Goal: Task Accomplishment & Management: Manage account settings

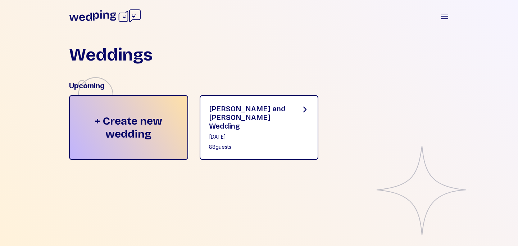
click at [278, 143] on div "88 guests" at bounding box center [249, 146] width 80 height 7
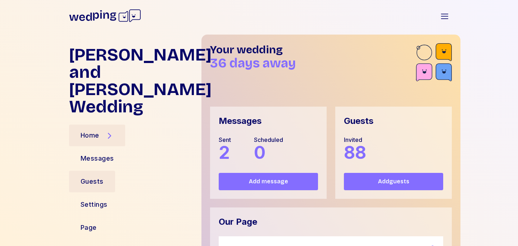
click at [105, 171] on div "Guests" at bounding box center [92, 182] width 46 height 22
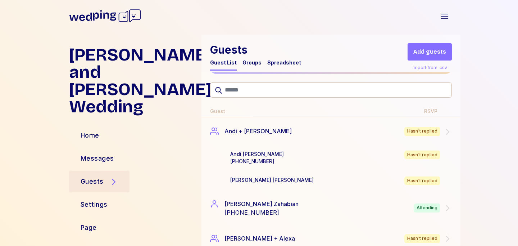
scroll to position [83, 0]
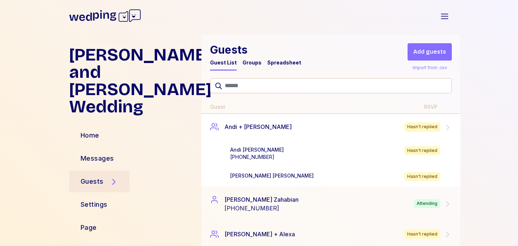
click at [367, 132] on div "Andi + Marty Hasn't replied" at bounding box center [330, 127] width 259 height 27
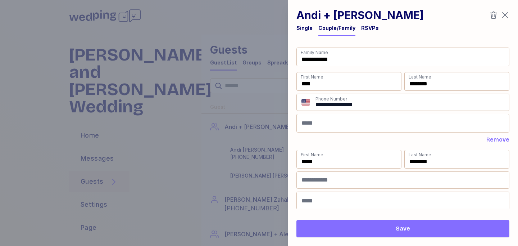
click at [368, 26] on div "RSVPs" at bounding box center [370, 27] width 18 height 7
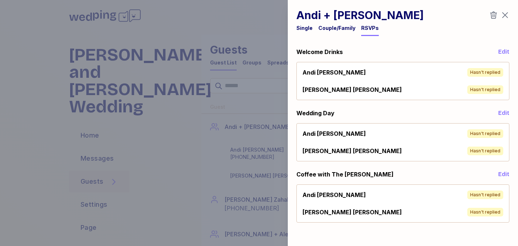
click at [503, 49] on span "Edit" at bounding box center [503, 51] width 11 height 9
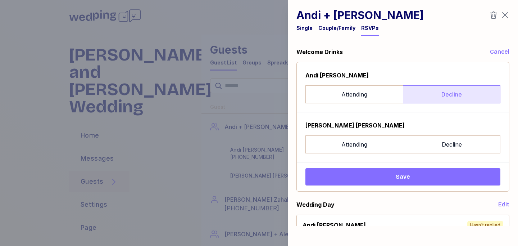
click at [439, 94] on label "Decline" at bounding box center [451, 94] width 97 height 18
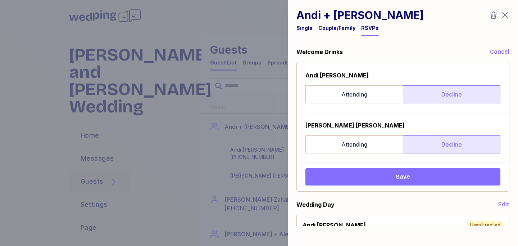
click at [439, 143] on label "Decline" at bounding box center [451, 144] width 97 height 18
click at [434, 175] on span "Save" at bounding box center [402, 176] width 183 height 9
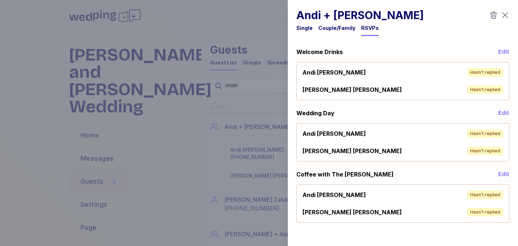
click at [502, 48] on span "Edit" at bounding box center [503, 51] width 11 height 9
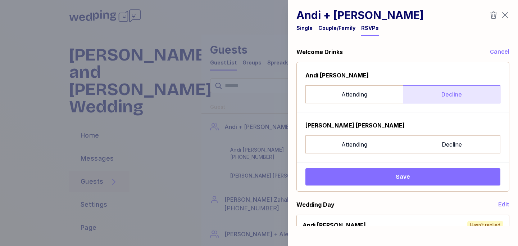
click at [450, 93] on label "Decline" at bounding box center [451, 94] width 97 height 18
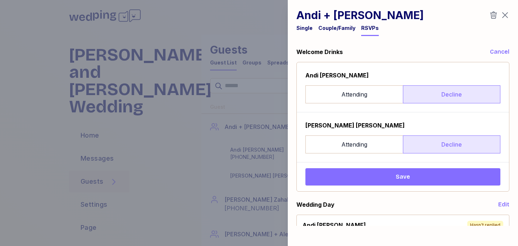
click at [447, 142] on label "Decline" at bounding box center [451, 144] width 97 height 18
click at [426, 178] on span "Save" at bounding box center [402, 176] width 183 height 9
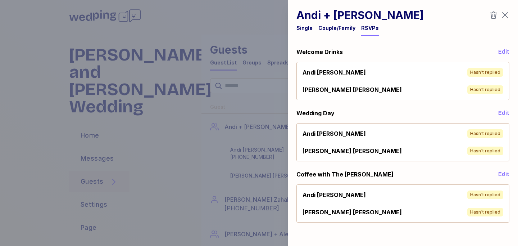
click at [509, 51] on span "Edit" at bounding box center [503, 51] width 11 height 9
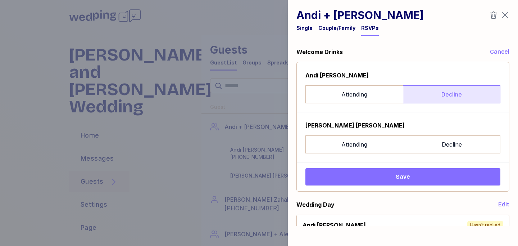
click at [412, 93] on label "Decline" at bounding box center [451, 94] width 97 height 18
click at [439, 133] on div "Marty Spiegler Attending Decline" at bounding box center [402, 137] width 195 height 32
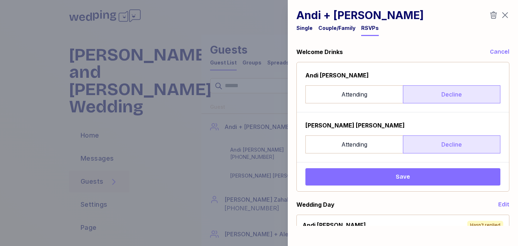
click at [439, 140] on label "Decline" at bounding box center [451, 144] width 97 height 18
click at [434, 176] on span "Save" at bounding box center [402, 176] width 183 height 9
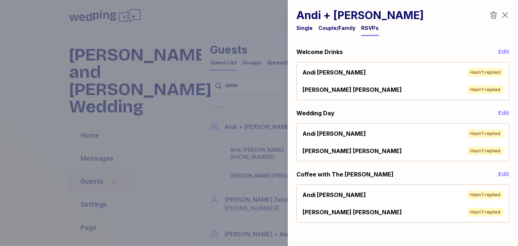
click at [508, 13] on icon "button" at bounding box center [505, 15] width 9 height 9
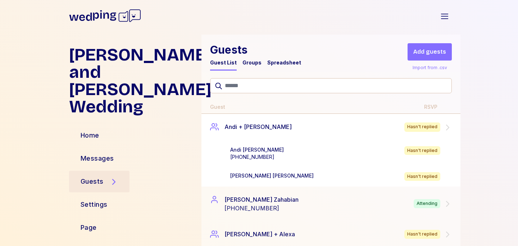
click at [385, 153] on div "Andi Spiegler +18188230065 Hasn't replied" at bounding box center [342, 153] width 224 height 14
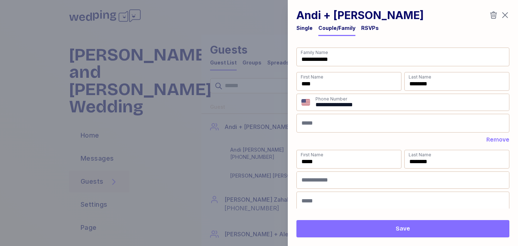
click at [369, 28] on div "RSVPs" at bounding box center [370, 27] width 18 height 7
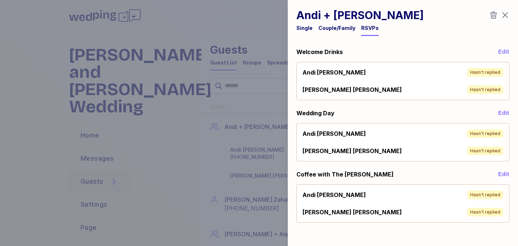
click at [477, 71] on div "Hasn't replied" at bounding box center [485, 72] width 36 height 9
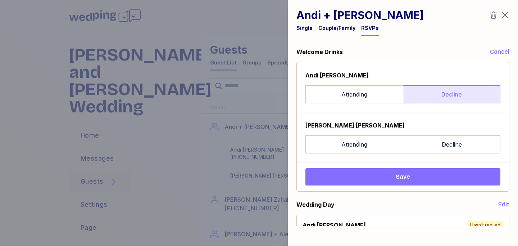
click at [444, 92] on label "Decline" at bounding box center [451, 94] width 97 height 18
click at [446, 127] on div "Marty Spiegler" at bounding box center [402, 125] width 195 height 9
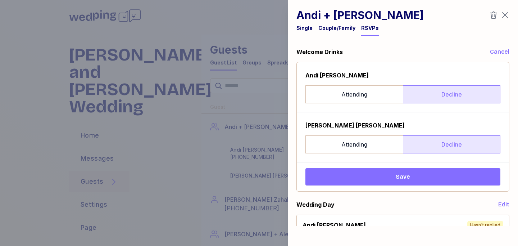
click at [446, 140] on label "Decline" at bounding box center [451, 144] width 97 height 18
click at [445, 173] on span "Save" at bounding box center [402, 176] width 183 height 9
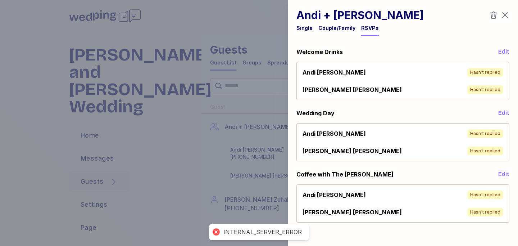
click at [504, 12] on icon "button" at bounding box center [505, 15] width 9 height 9
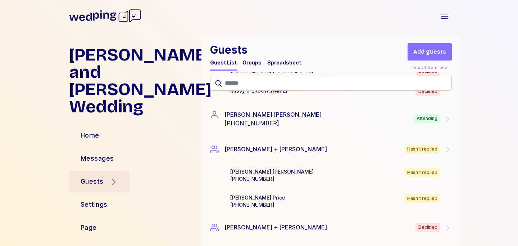
scroll to position [2237, 0]
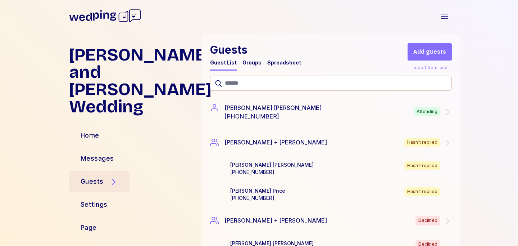
click at [385, 169] on div "Molly Garcia Kaer +17072678684 Hasn't replied" at bounding box center [342, 168] width 224 height 14
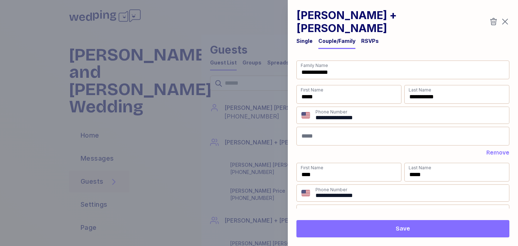
click at [366, 37] on div "RSVPs" at bounding box center [370, 40] width 18 height 7
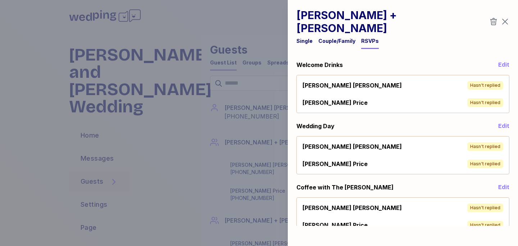
click at [440, 78] on div "Molly Garcia Kaer Hasn't replied" at bounding box center [403, 85] width 207 height 14
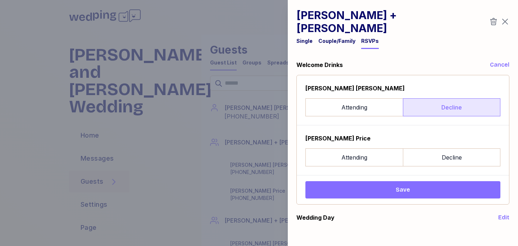
click at [436, 98] on label "Decline" at bounding box center [451, 107] width 97 height 18
click at [427, 98] on label "Decline" at bounding box center [451, 107] width 97 height 18
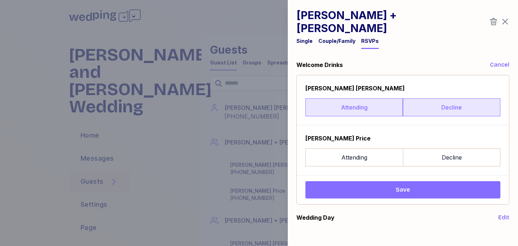
click at [361, 98] on label "Attending" at bounding box center [353, 107] width 97 height 18
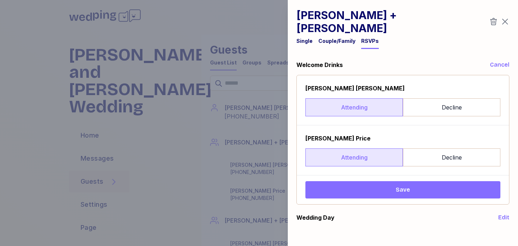
click at [361, 148] on label "Attending" at bounding box center [353, 157] width 97 height 18
click at [506, 17] on icon "button" at bounding box center [505, 21] width 9 height 9
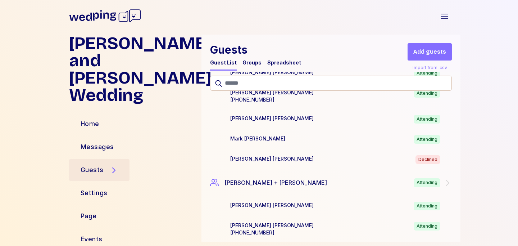
scroll to position [2977, 0]
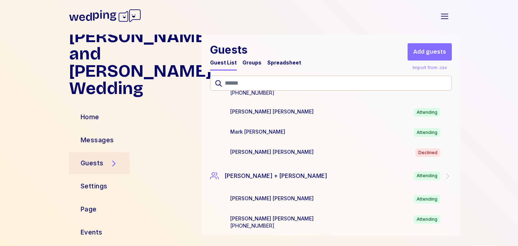
click at [436, 17] on div "Jessica and Connor's Wedding Open sidebar" at bounding box center [259, 16] width 403 height 26
click at [441, 17] on icon "button" at bounding box center [444, 16] width 9 height 9
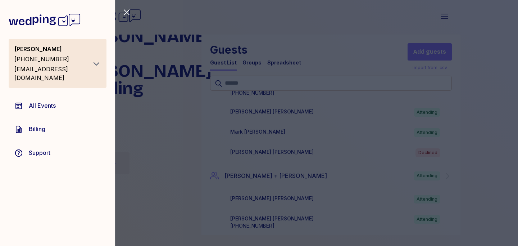
click at [90, 42] on div "Jessica Nastarin +18182923116 jdnastarin@gmail.com" at bounding box center [58, 63] width 98 height 49
click at [92, 53] on div "Jessica Nastarin +18182923116 jdnastarin@gmail.com" at bounding box center [58, 63] width 98 height 49
click at [96, 62] on icon "button" at bounding box center [97, 63] width 6 height 3
click at [72, 77] on button "Logout" at bounding box center [66, 79] width 63 height 13
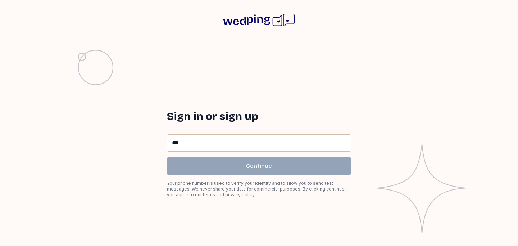
click at [196, 137] on input "**" at bounding box center [258, 143] width 183 height 17
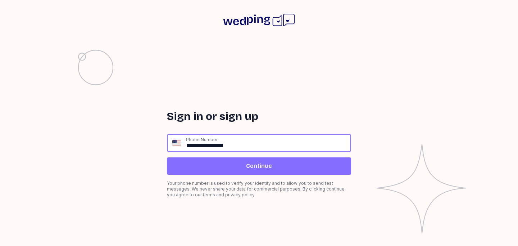
type input "**********"
click at [211, 164] on span "Continue" at bounding box center [259, 166] width 173 height 9
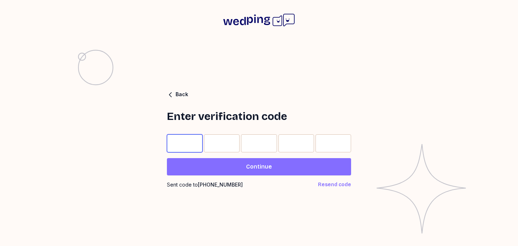
click at [182, 140] on input "Please enter OTP character 1" at bounding box center [185, 143] width 36 height 18
type input "*"
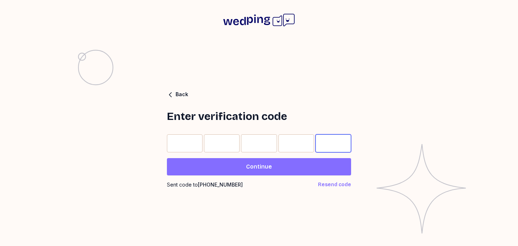
type input "*"
click at [214, 163] on span "Continue" at bounding box center [259, 166] width 173 height 9
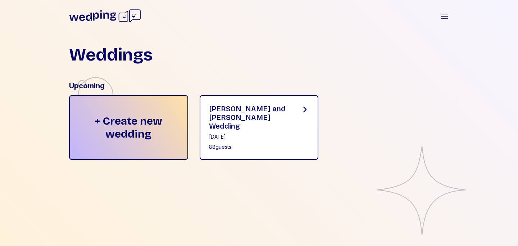
click at [239, 133] on div "[DATE]" at bounding box center [249, 136] width 80 height 7
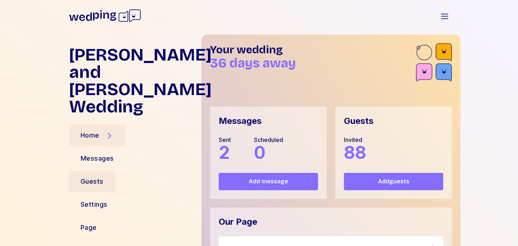
click at [97, 176] on div "Guests" at bounding box center [92, 181] width 23 height 10
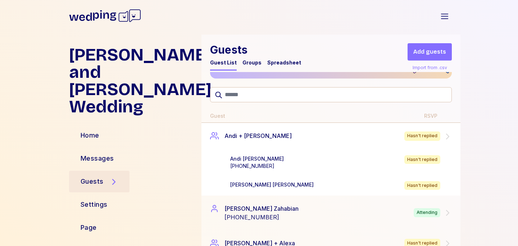
scroll to position [78, 0]
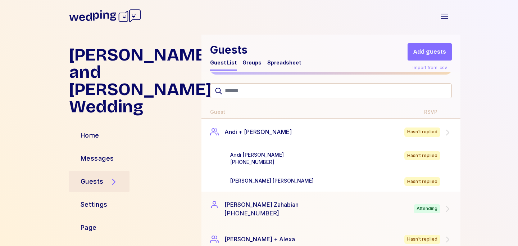
click at [329, 153] on div "Andi Spiegler +18188230065 Hasn't replied" at bounding box center [342, 158] width 224 height 14
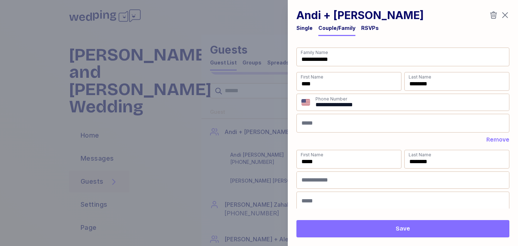
click at [373, 24] on div "Andi + Marty Single Couple/Family RSVPs" at bounding box center [402, 22] width 213 height 27
click at [373, 26] on div "RSVPs" at bounding box center [370, 27] width 18 height 7
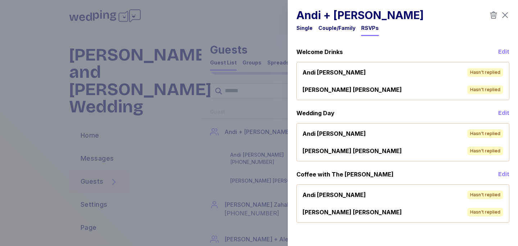
click at [505, 50] on span "Edit" at bounding box center [503, 51] width 11 height 9
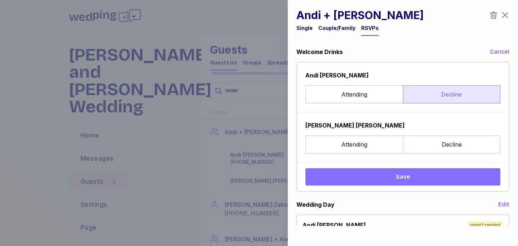
click at [423, 92] on label "Decline" at bounding box center [451, 94] width 97 height 18
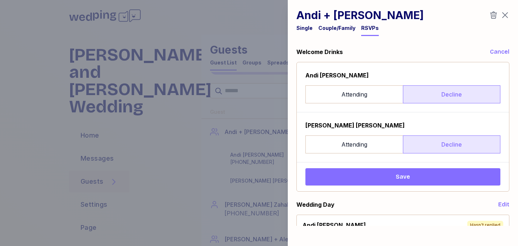
click at [425, 150] on label "Decline" at bounding box center [451, 144] width 97 height 18
click at [425, 174] on span "Save" at bounding box center [402, 176] width 183 height 9
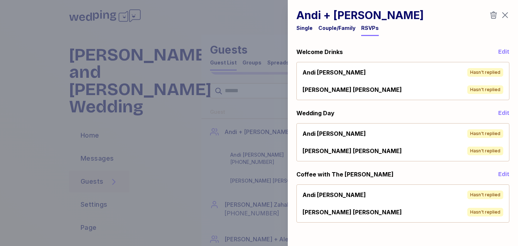
click at [507, 14] on icon "button" at bounding box center [505, 16] width 6 height 6
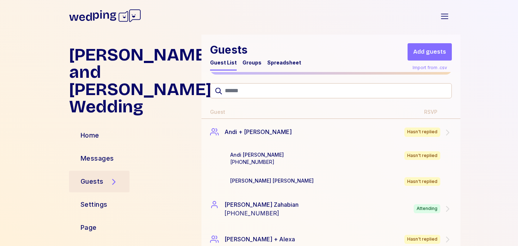
click at [254, 63] on div "Groups" at bounding box center [251, 62] width 19 height 7
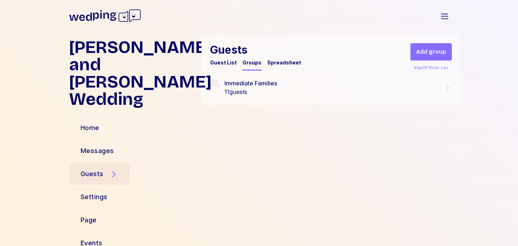
click at [279, 61] on div "Spreadsheet" at bounding box center [284, 62] width 34 height 7
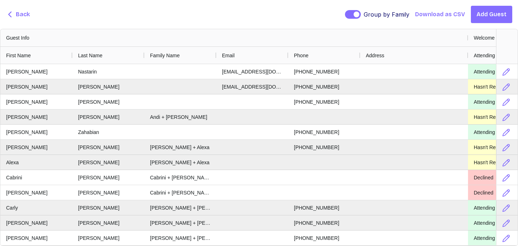
click at [20, 15] on span "Back" at bounding box center [23, 14] width 14 height 9
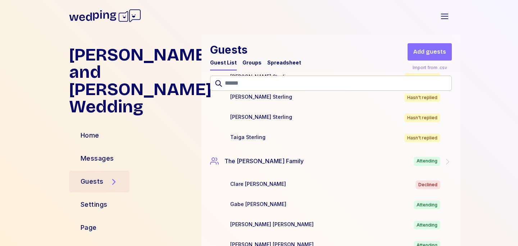
scroll to position [2814, 0]
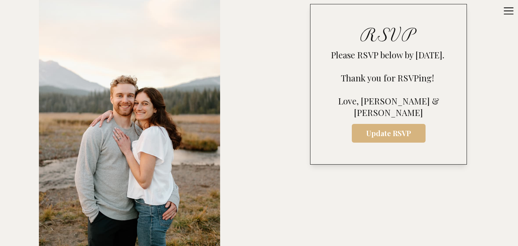
click at [372, 136] on span "Update RSVP" at bounding box center [389, 133] width 62 height 10
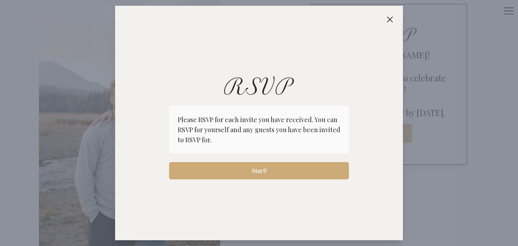
scroll to position [325, 0]
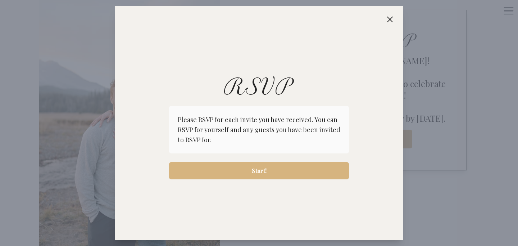
click at [288, 166] on span "Start!" at bounding box center [259, 170] width 168 height 9
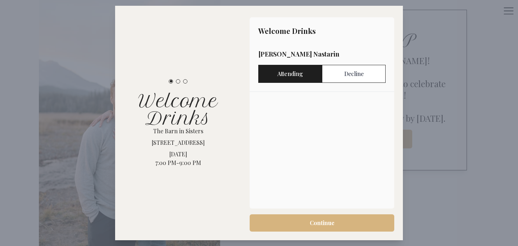
click at [334, 226] on span "Continue" at bounding box center [322, 222] width 25 height 9
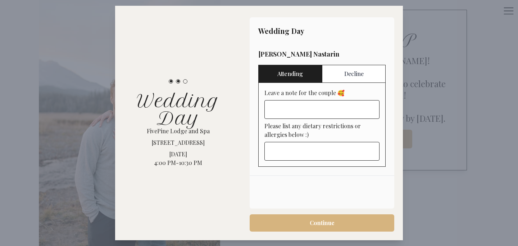
click at [334, 226] on span "Continue" at bounding box center [322, 222] width 25 height 9
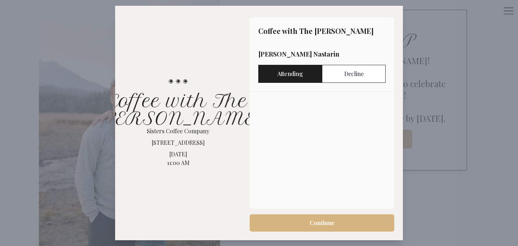
click at [334, 226] on span "Continue" at bounding box center [322, 222] width 25 height 9
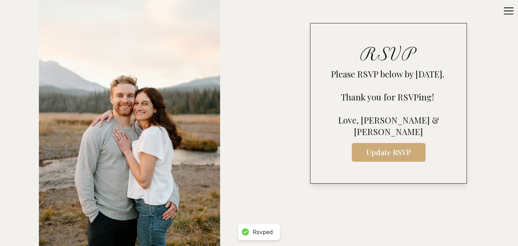
scroll to position [275, 0]
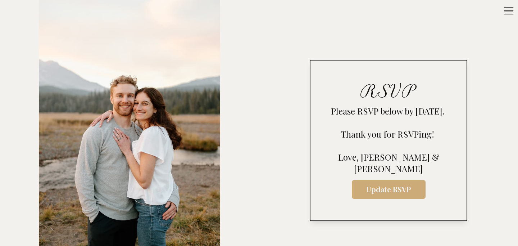
click at [508, 7] on icon at bounding box center [509, 11] width 12 height 12
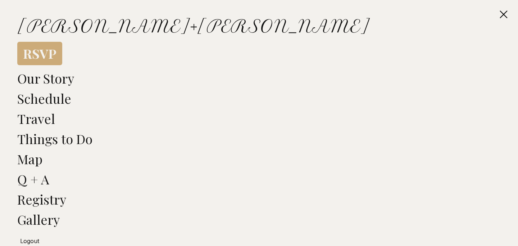
click at [32, 240] on span "Logout" at bounding box center [29, 240] width 19 height 7
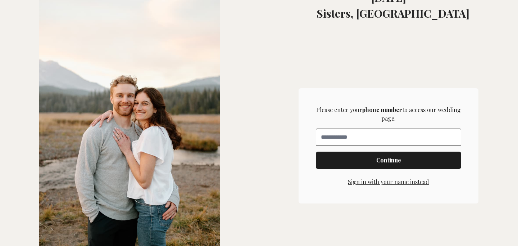
scroll to position [181, 0]
type input "**"
click at [348, 135] on input "**" at bounding box center [388, 136] width 145 height 17
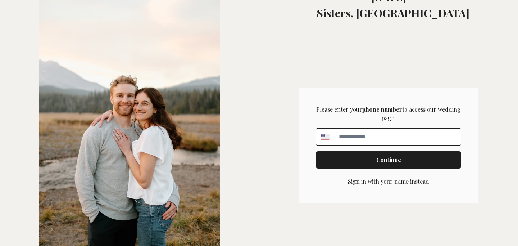
click at [381, 181] on button "Sign in with your name instead" at bounding box center [388, 181] width 81 height 9
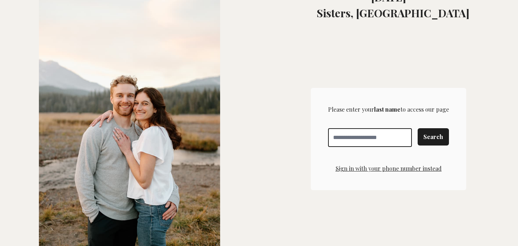
click at [366, 139] on input "Enter your last name" at bounding box center [370, 137] width 84 height 19
type input "********"
click at [441, 133] on span "Search" at bounding box center [433, 136] width 20 height 9
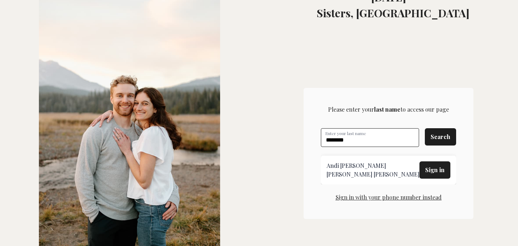
click at [434, 167] on span "Sign in" at bounding box center [434, 169] width 19 height 9
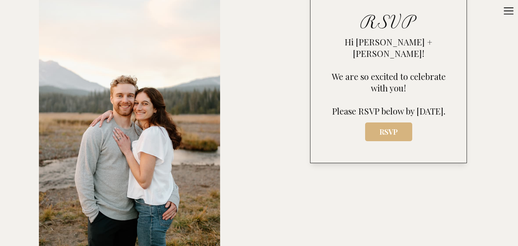
scroll to position [342, 0]
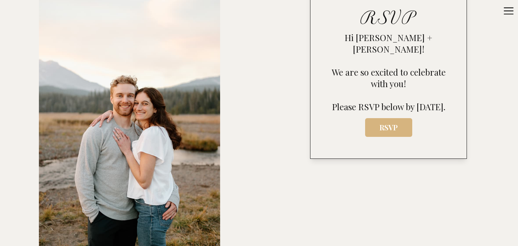
click at [391, 122] on span "RSVP" at bounding box center [389, 127] width 36 height 10
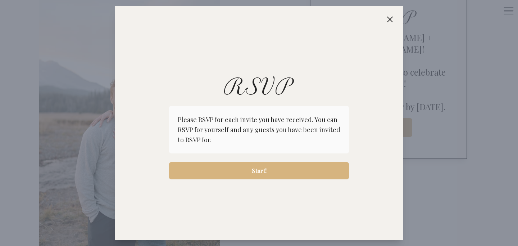
click at [287, 176] on button "Start!" at bounding box center [259, 170] width 180 height 17
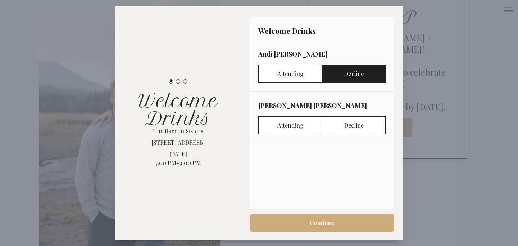
click at [351, 71] on label "Decline" at bounding box center [354, 74] width 64 height 18
click at [351, 123] on label "Decline" at bounding box center [354, 125] width 64 height 18
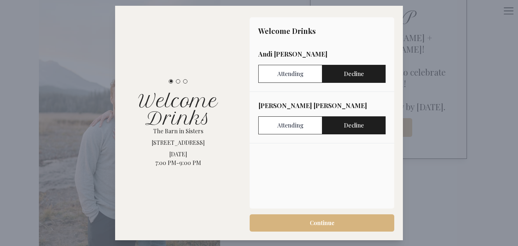
click at [352, 221] on span "Continue" at bounding box center [321, 222] width 133 height 9
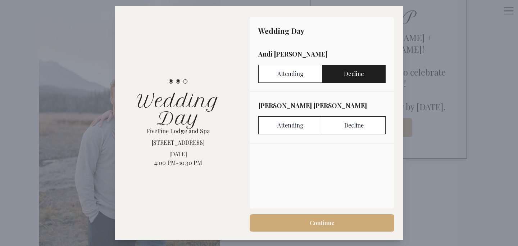
click at [345, 69] on label "Decline" at bounding box center [354, 74] width 64 height 18
click at [346, 127] on label "Decline" at bounding box center [354, 125] width 64 height 18
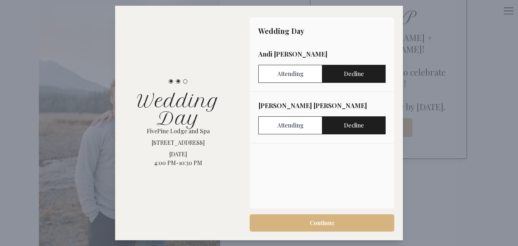
click at [340, 229] on button "Continue" at bounding box center [322, 222] width 145 height 17
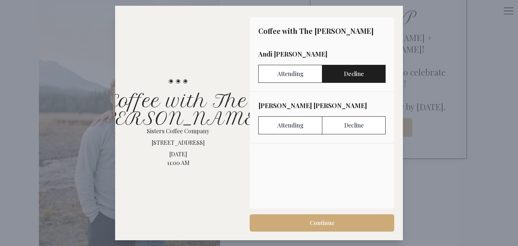
click at [354, 65] on label "Decline" at bounding box center [354, 74] width 64 height 18
click at [354, 138] on div "Marty Spiegler Attending Decline" at bounding box center [322, 117] width 145 height 51
click at [350, 125] on label "Decline" at bounding box center [354, 125] width 64 height 18
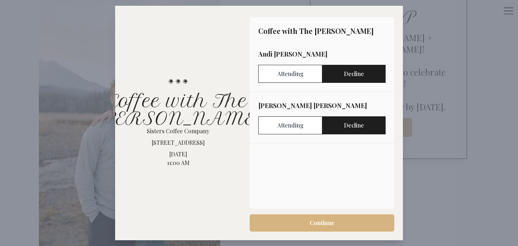
click at [348, 218] on button "Continue" at bounding box center [322, 222] width 145 height 17
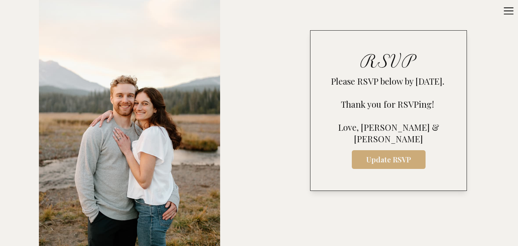
scroll to position [296, 0]
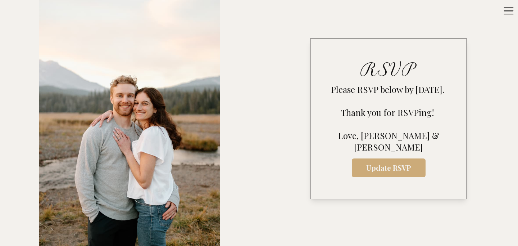
click at [507, 13] on icon at bounding box center [509, 11] width 12 height 12
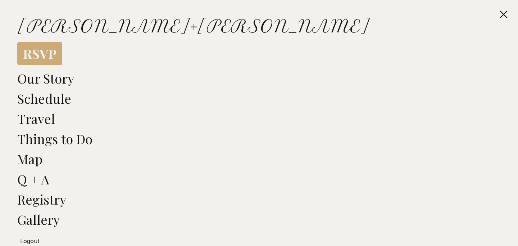
click at [35, 240] on span "Logout" at bounding box center [29, 240] width 19 height 7
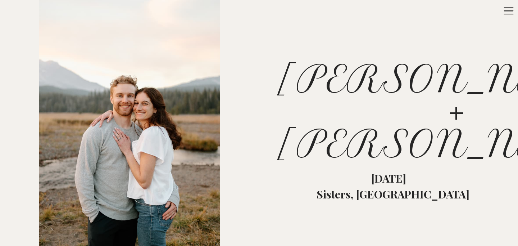
click at [505, 15] on icon at bounding box center [509, 11] width 12 height 12
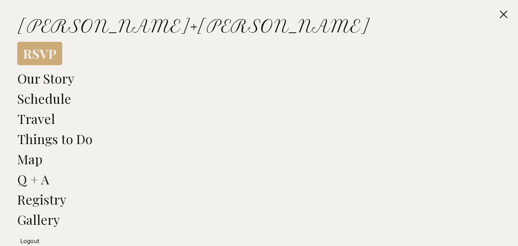
click at [32, 240] on span "Logout" at bounding box center [29, 240] width 19 height 7
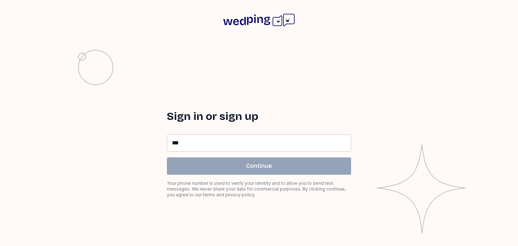
click at [198, 142] on input "**" at bounding box center [258, 143] width 183 height 17
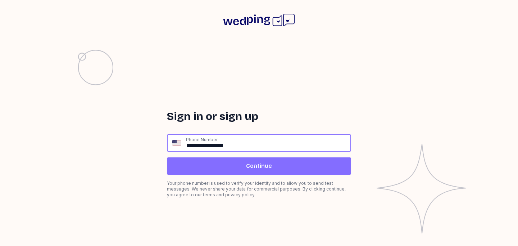
type input "**********"
click at [216, 163] on span "Continue" at bounding box center [259, 166] width 173 height 9
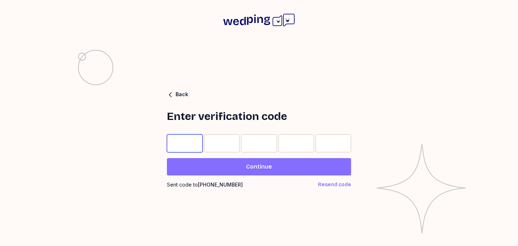
click at [186, 144] on input "Please enter OTP character 1" at bounding box center [185, 143] width 36 height 18
type input "*"
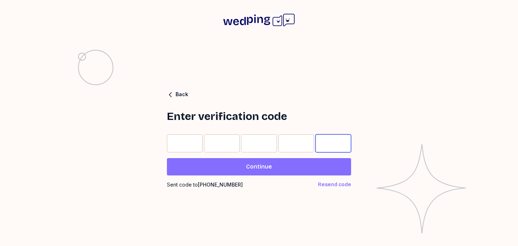
type input "*"
click at [204, 167] on span "Continue" at bounding box center [259, 166] width 173 height 9
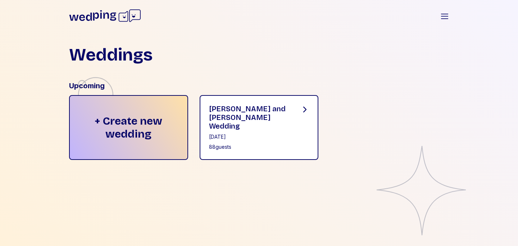
click at [245, 122] on div "[PERSON_NAME] and [PERSON_NAME] Wedding [DATE] 88 guests" at bounding box center [249, 127] width 80 height 46
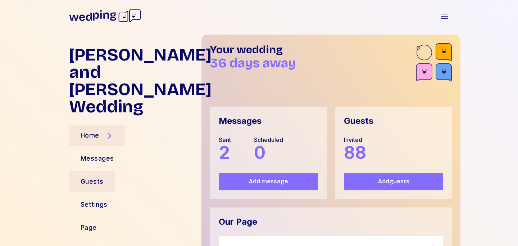
click at [91, 176] on div "Guests" at bounding box center [92, 181] width 23 height 10
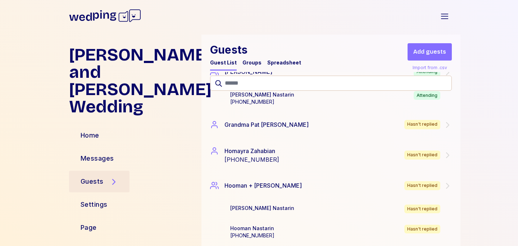
scroll to position [823, 0]
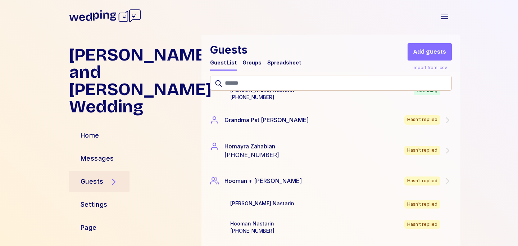
click at [285, 62] on div "Spreadsheet" at bounding box center [284, 62] width 34 height 7
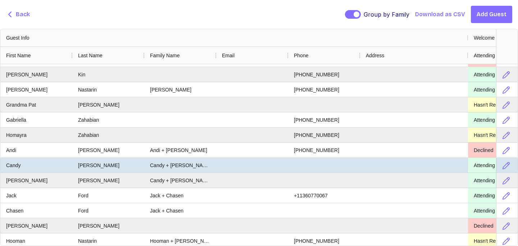
scroll to position [223, 0]
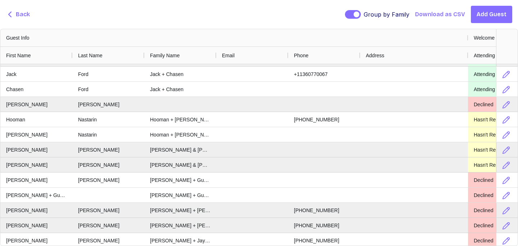
click at [25, 14] on span "Back" at bounding box center [23, 14] width 14 height 9
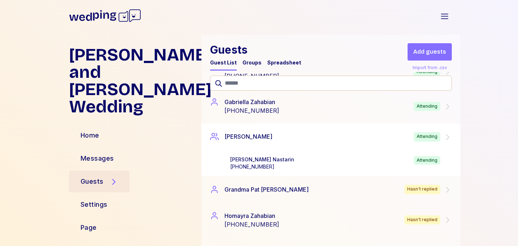
click at [270, 154] on div "Garrett Nastarin +18185363844 Attending" at bounding box center [342, 163] width 236 height 26
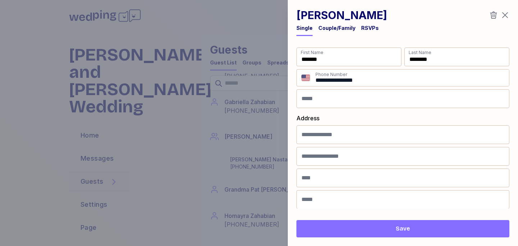
click at [338, 28] on div "Couple/Family" at bounding box center [336, 27] width 37 height 7
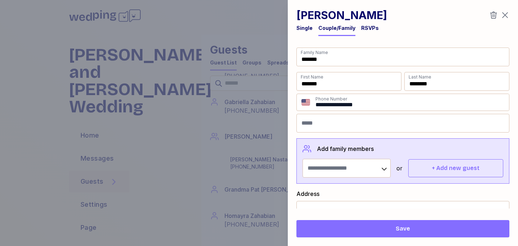
click at [366, 226] on span "Save" at bounding box center [402, 228] width 201 height 9
click at [502, 15] on icon "button" at bounding box center [505, 15] width 9 height 9
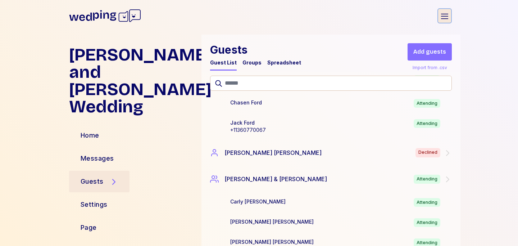
click at [443, 14] on icon "button" at bounding box center [444, 16] width 9 height 9
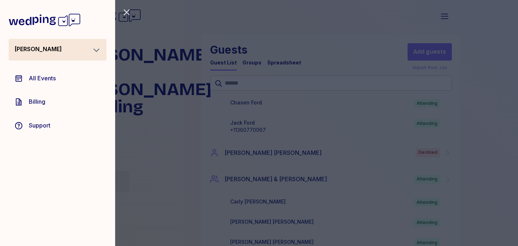
click at [99, 49] on icon "button" at bounding box center [97, 50] width 6 height 3
click at [59, 71] on button "Logout" at bounding box center [66, 65] width 63 height 13
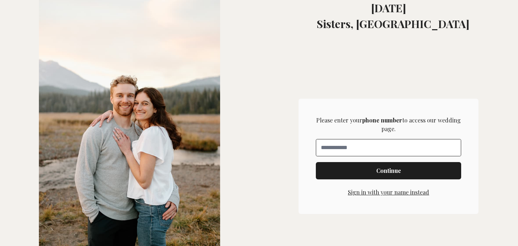
scroll to position [196, 0]
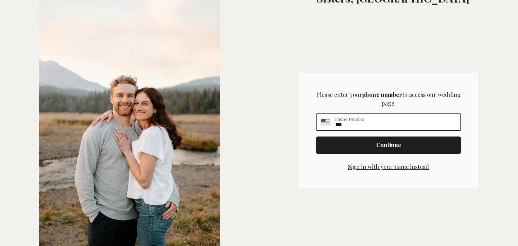
click at [372, 124] on input "**" at bounding box center [398, 122] width 126 height 16
type input "**********"
click at [390, 145] on span "Continue" at bounding box center [388, 145] width 25 height 9
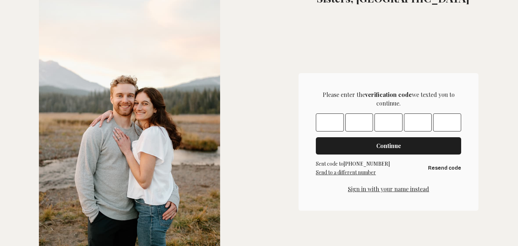
click at [378, 193] on button "Sign in with your name instead" at bounding box center [388, 189] width 81 height 9
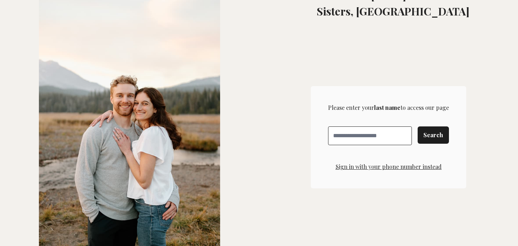
scroll to position [183, 0]
click at [352, 138] on input "Enter your last name" at bounding box center [370, 135] width 84 height 19
type input "*******"
click at [435, 132] on span "Search" at bounding box center [433, 135] width 20 height 9
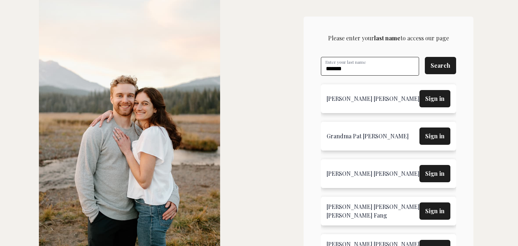
scroll to position [252, 0]
click at [425, 99] on span "Sign in" at bounding box center [434, 99] width 19 height 9
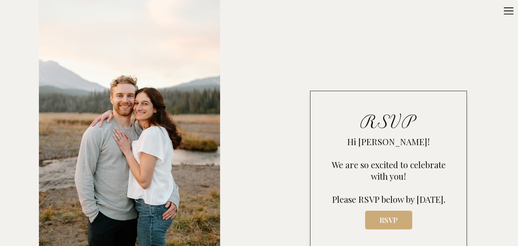
scroll to position [259, 0]
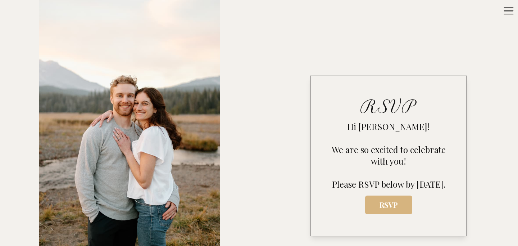
click at [391, 209] on span "RSVP" at bounding box center [389, 205] width 36 height 10
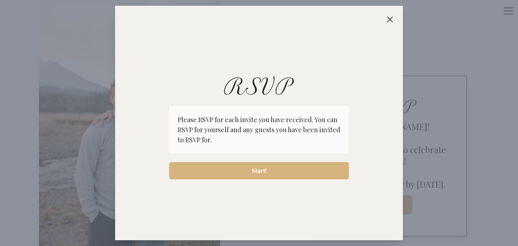
click at [324, 176] on button "Start!" at bounding box center [259, 170] width 180 height 17
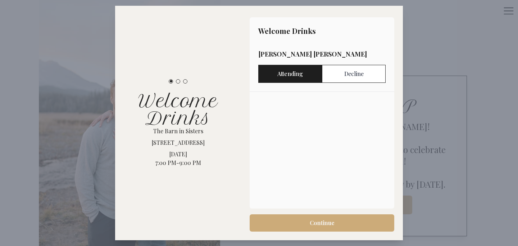
click at [302, 78] on label "Attending" at bounding box center [290, 74] width 64 height 18
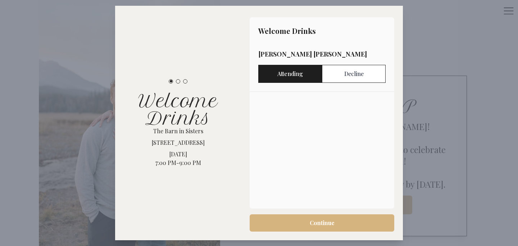
click at [292, 223] on span "Continue" at bounding box center [321, 222] width 133 height 9
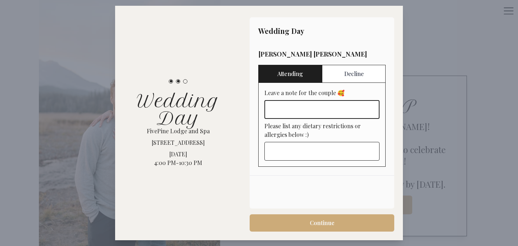
click at [296, 110] on input "Leave a note for the couple 🥰" at bounding box center [321, 109] width 115 height 19
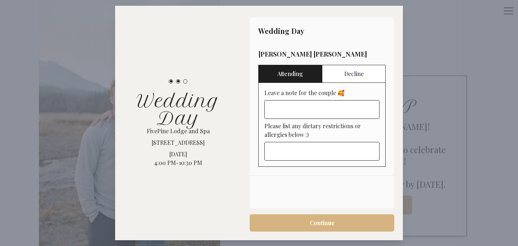
click at [306, 220] on span "Continue" at bounding box center [321, 222] width 133 height 9
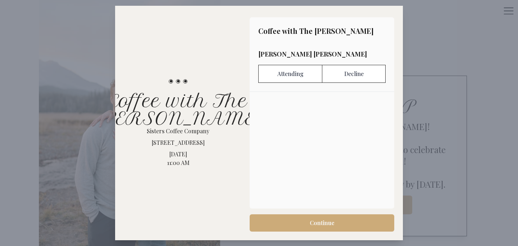
click at [177, 79] on div "button" at bounding box center [178, 81] width 4 height 4
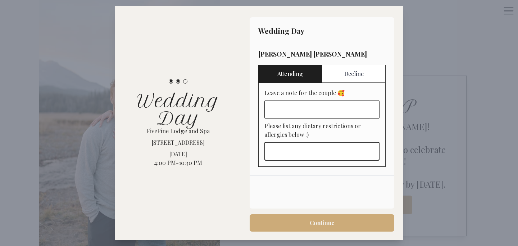
click at [309, 147] on input "Please list any dietary restrictions or allergies below :)" at bounding box center [321, 151] width 115 height 19
click at [272, 153] on input "**********" at bounding box center [321, 151] width 115 height 19
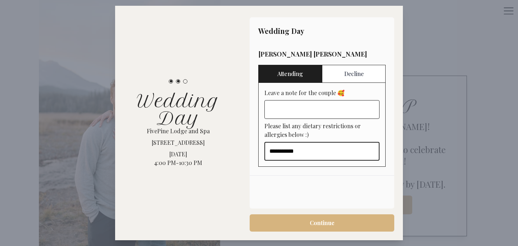
type input "**********"
click at [294, 222] on span "Continue" at bounding box center [321, 222] width 133 height 9
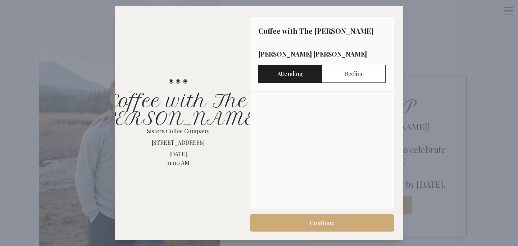
click at [286, 79] on label "Attending" at bounding box center [290, 74] width 64 height 18
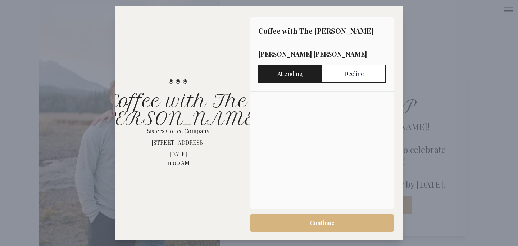
click at [306, 224] on span "Continue" at bounding box center [321, 222] width 133 height 9
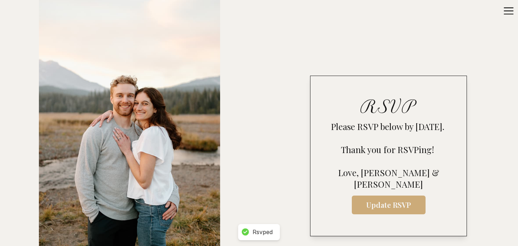
click at [511, 12] on icon at bounding box center [509, 11] width 12 height 12
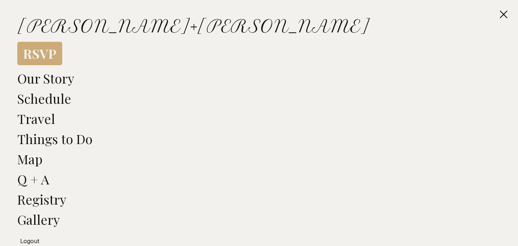
click at [32, 239] on span "Logout" at bounding box center [29, 240] width 19 height 7
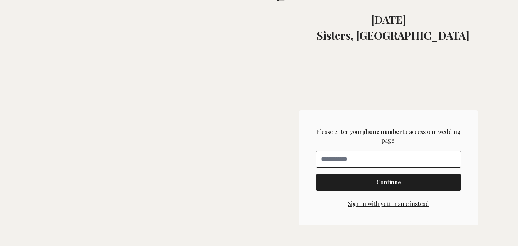
scroll to position [196, 0]
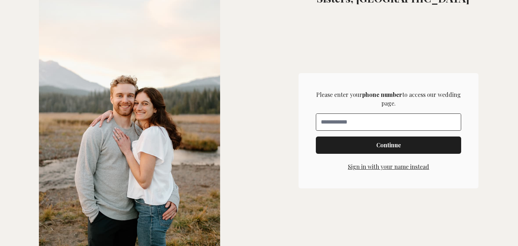
click at [363, 166] on button "Sign in with your name instead" at bounding box center [388, 166] width 81 height 9
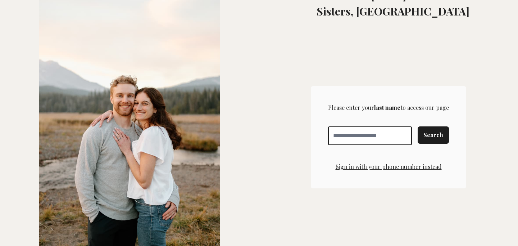
click at [355, 137] on input "Enter your last name" at bounding box center [370, 135] width 84 height 19
type input "********"
click at [430, 135] on span "Search" at bounding box center [433, 135] width 20 height 9
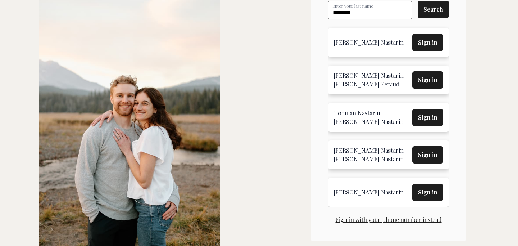
scroll to position [298, 0]
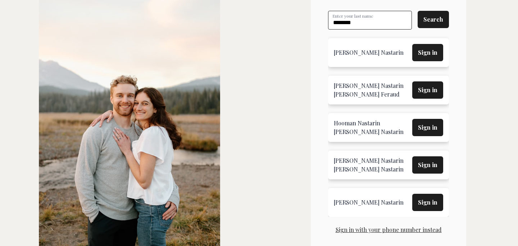
click at [423, 51] on span "Sign in" at bounding box center [427, 52] width 19 height 9
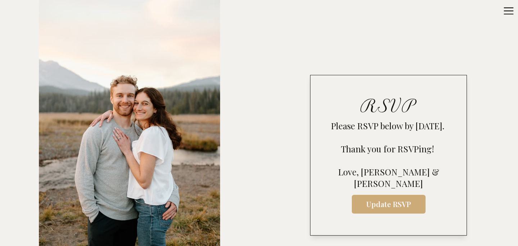
scroll to position [325, 0]
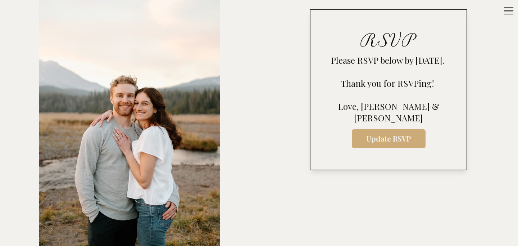
click at [394, 148] on div "RSVP Please RSVP below by [DATE]. Thank you for RSVPing! [PERSON_NAME], [PERSON…" at bounding box center [388, 89] width 157 height 160
click at [389, 135] on span "Update RSVP" at bounding box center [389, 138] width 62 height 10
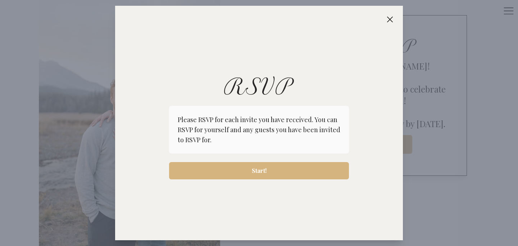
click at [299, 169] on span "Start!" at bounding box center [259, 170] width 168 height 9
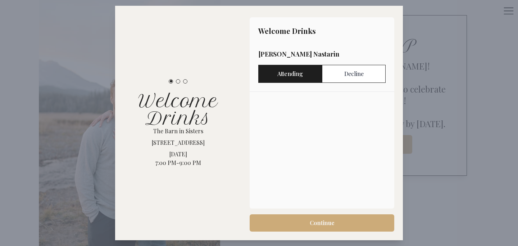
click at [345, 236] on div "Welcome Drinks [PERSON_NAME] Attending Decline Continue" at bounding box center [322, 126] width 162 height 234
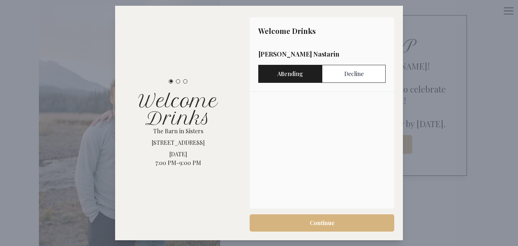
click at [344, 224] on span "Continue" at bounding box center [321, 222] width 133 height 9
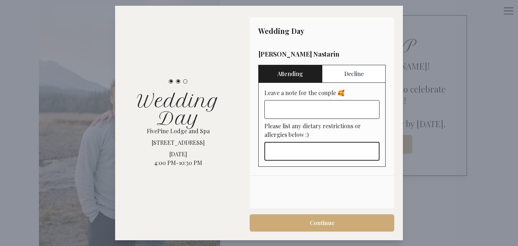
click at [323, 149] on input "Please list any dietary restrictions or allergies below :)" at bounding box center [321, 151] width 115 height 19
click at [358, 148] on input "**********" at bounding box center [321, 151] width 115 height 19
click at [357, 153] on input "**********" at bounding box center [321, 151] width 115 height 19
click at [372, 150] on input "**********" at bounding box center [321, 151] width 115 height 19
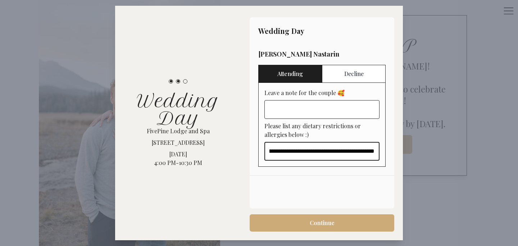
click at [350, 151] on input "**********" at bounding box center [321, 151] width 115 height 19
click at [293, 152] on input "**********" at bounding box center [321, 151] width 115 height 19
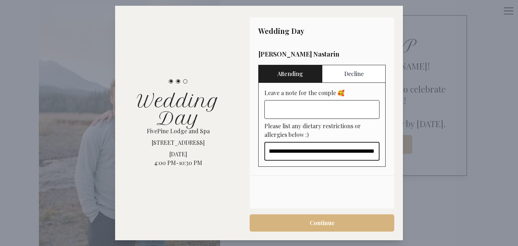
type input "**********"
click at [309, 222] on span "Continue" at bounding box center [321, 222] width 133 height 9
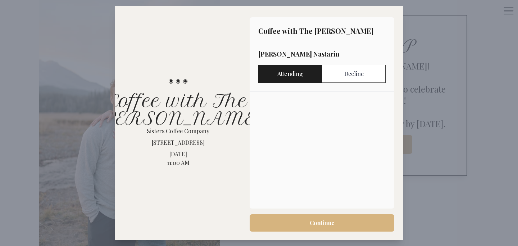
click at [309, 222] on span "Continue" at bounding box center [321, 222] width 133 height 9
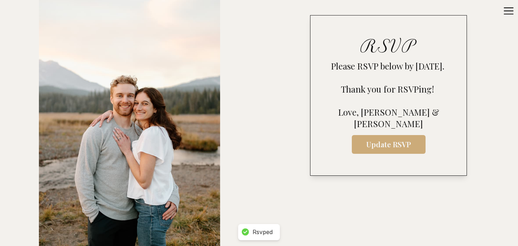
scroll to position [325, 0]
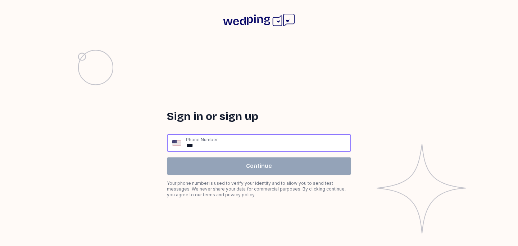
click at [183, 138] on div "Phone Number **" at bounding box center [259, 142] width 184 height 17
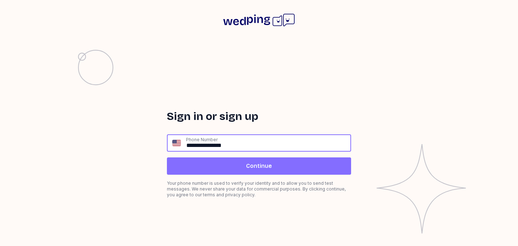
click at [205, 145] on input "**********" at bounding box center [268, 143] width 165 height 16
drag, startPoint x: 231, startPoint y: 145, endPoint x: 143, endPoint y: 141, distance: 88.2
click at [143, 141] on div "**********" at bounding box center [259, 142] width 518 height 205
drag, startPoint x: 237, startPoint y: 145, endPoint x: 177, endPoint y: 144, distance: 60.1
click at [177, 144] on div "**********" at bounding box center [259, 142] width 184 height 17
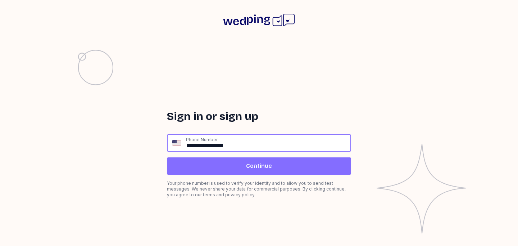
type input "**********"
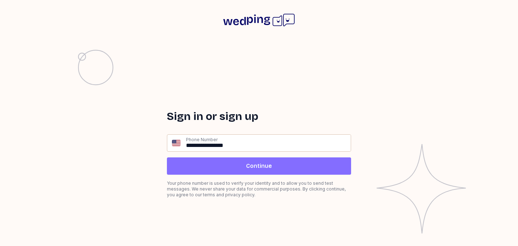
click at [207, 167] on span "Continue" at bounding box center [259, 166] width 173 height 9
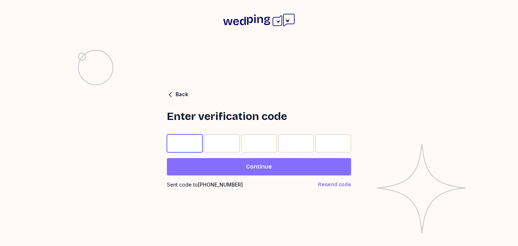
click at [184, 143] on input "Please enter OTP character 1" at bounding box center [185, 143] width 36 height 18
type input "*"
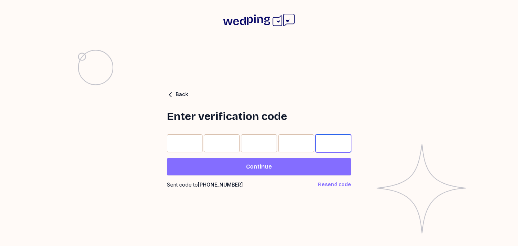
type input "*"
click at [219, 168] on span "Continue" at bounding box center [259, 166] width 173 height 9
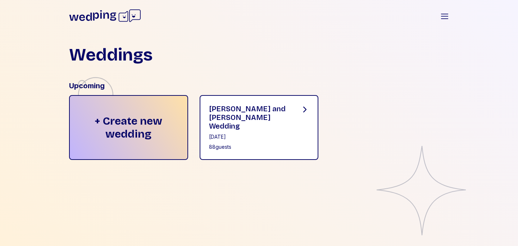
click at [239, 133] on div "[PERSON_NAME] and [PERSON_NAME] Wedding [DATE] 88 guests" at bounding box center [249, 127] width 80 height 46
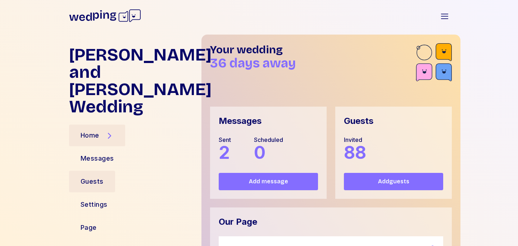
click at [97, 176] on div "Guests" at bounding box center [92, 181] width 23 height 10
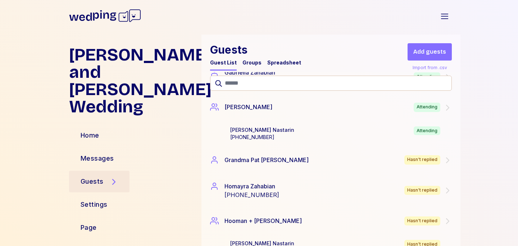
scroll to position [759, 0]
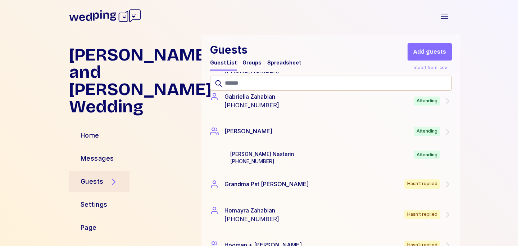
click at [253, 62] on div "Groups" at bounding box center [251, 62] width 19 height 7
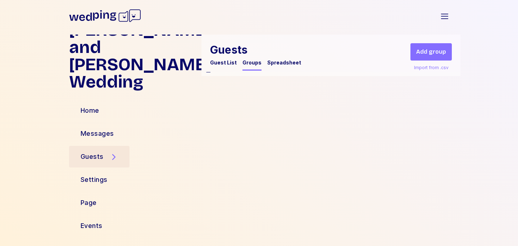
scroll to position [8, 0]
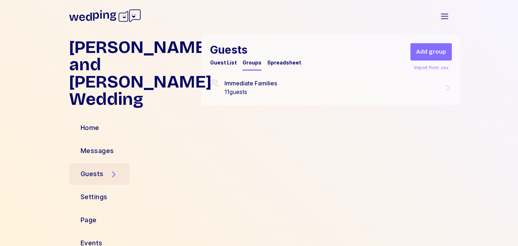
click at [282, 64] on div "Spreadsheet" at bounding box center [284, 62] width 34 height 7
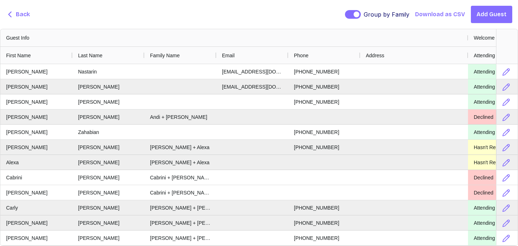
scroll to position [0, 0]
click at [16, 14] on span "Back" at bounding box center [23, 14] width 14 height 9
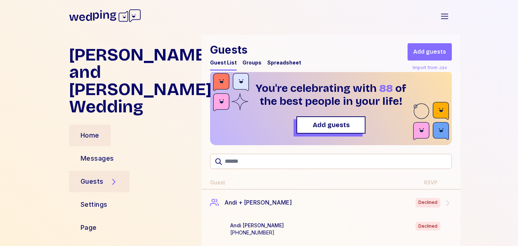
click at [99, 124] on div "Home" at bounding box center [90, 135] width 42 height 22
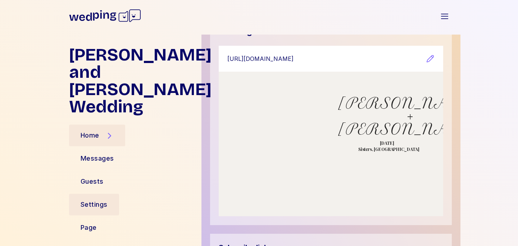
scroll to position [191, 0]
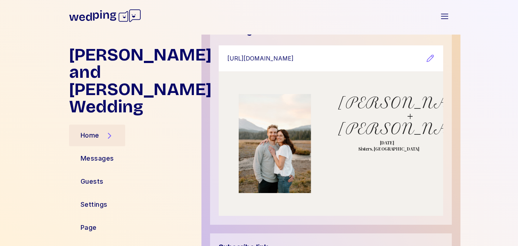
click at [376, 124] on h1 "[PERSON_NAME] + [PERSON_NAME]" at bounding box center [410, 115] width 144 height 39
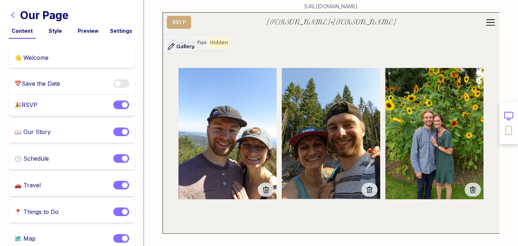
scroll to position [4042, 0]
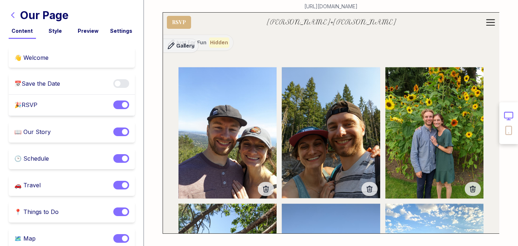
click at [184, 22] on link "RSVP" at bounding box center [179, 22] width 24 height 13
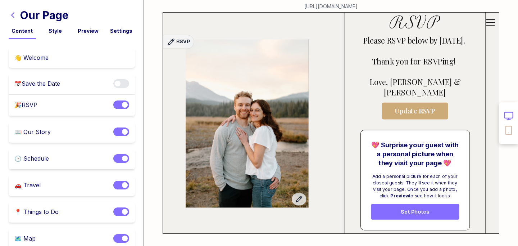
scroll to position [292, 0]
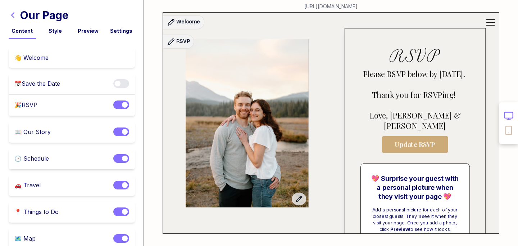
click at [407, 136] on div "RSVP Please RSVP below by [DATE]. Thank you for RSVPing! [PERSON_NAME], [PERSON…" at bounding box center [414, 100] width 109 height 105
click at [407, 138] on button "Update RSVP" at bounding box center [415, 144] width 67 height 17
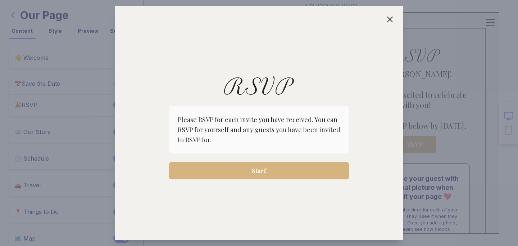
click at [282, 170] on span "Start!" at bounding box center [259, 170] width 168 height 9
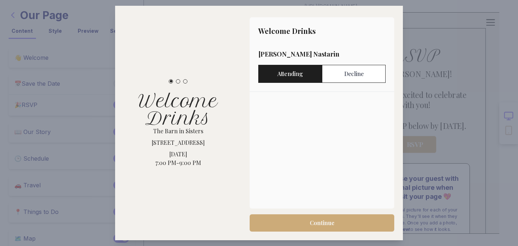
click at [463, 117] on div at bounding box center [259, 123] width 518 height 246
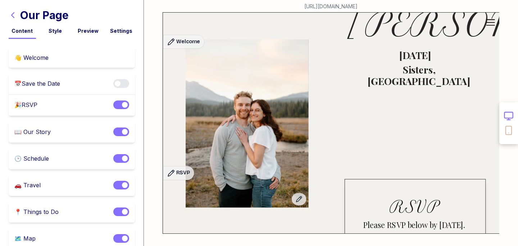
scroll to position [0, 0]
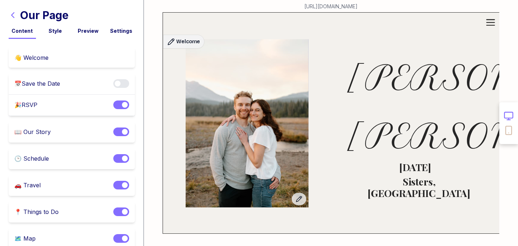
click at [9, 13] on icon "button" at bounding box center [13, 15] width 9 height 9
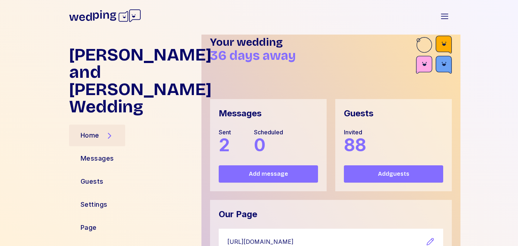
click at [354, 140] on span "88" at bounding box center [355, 144] width 22 height 21
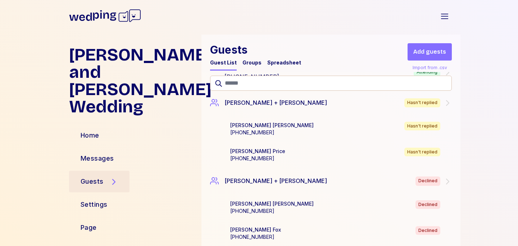
scroll to position [2241, 0]
